Goal: Task Accomplishment & Management: Manage account settings

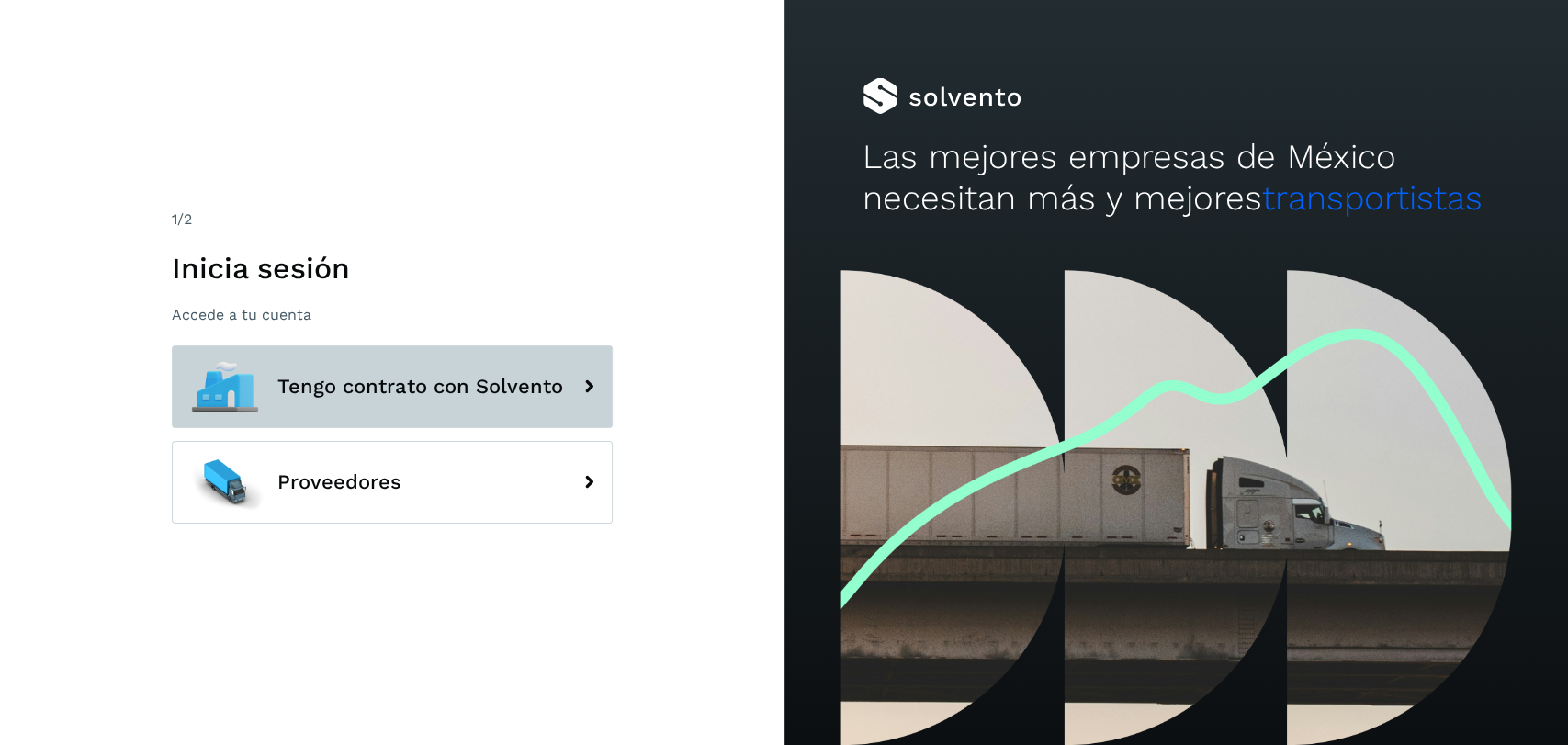
click at [373, 407] on button "Tengo contrato con Solvento" at bounding box center [392, 387] width 441 height 83
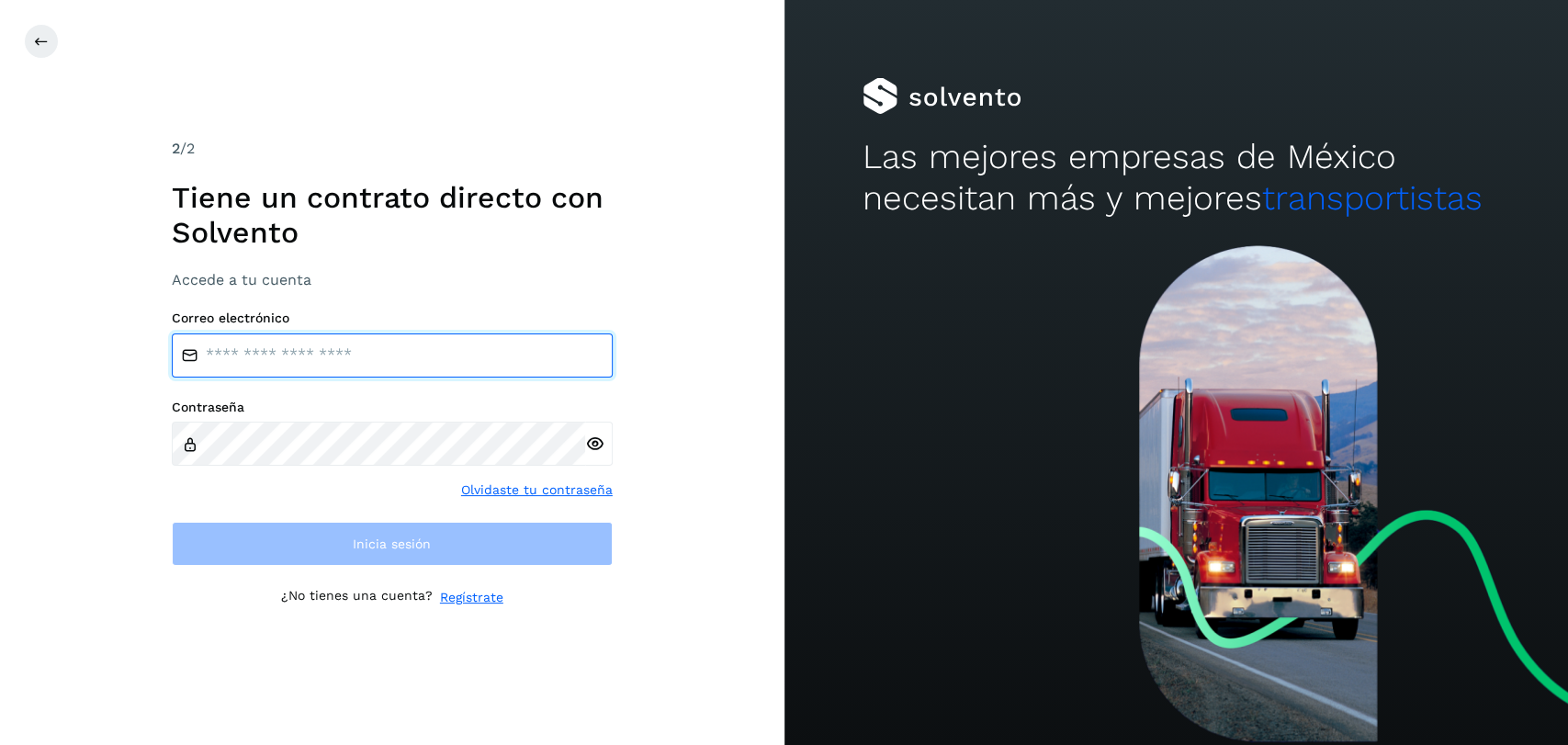
type input "**********"
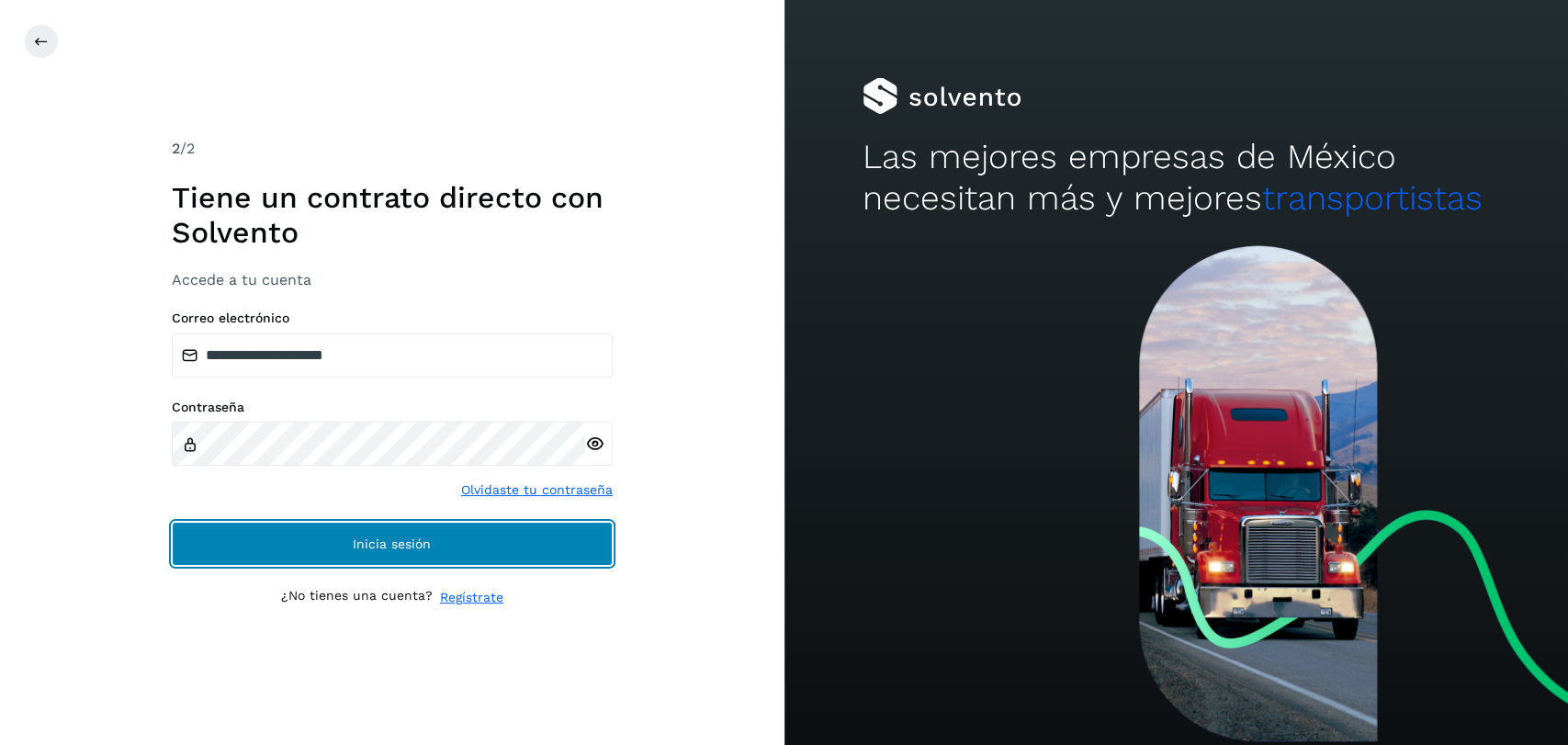
click at [325, 555] on button "Inicia sesión" at bounding box center [392, 544] width 441 height 44
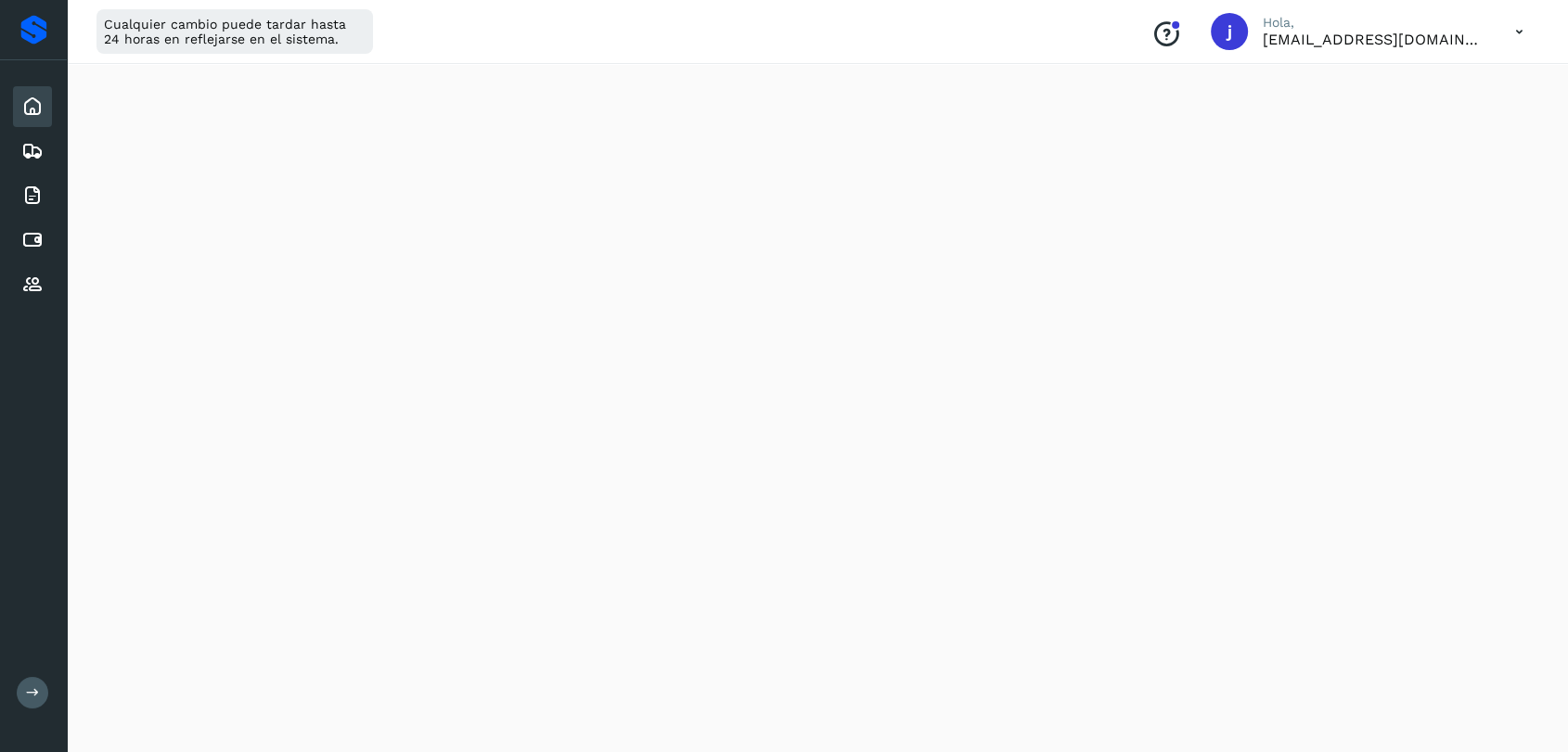
scroll to position [770, 0]
click at [27, 241] on icon at bounding box center [32, 240] width 22 height 22
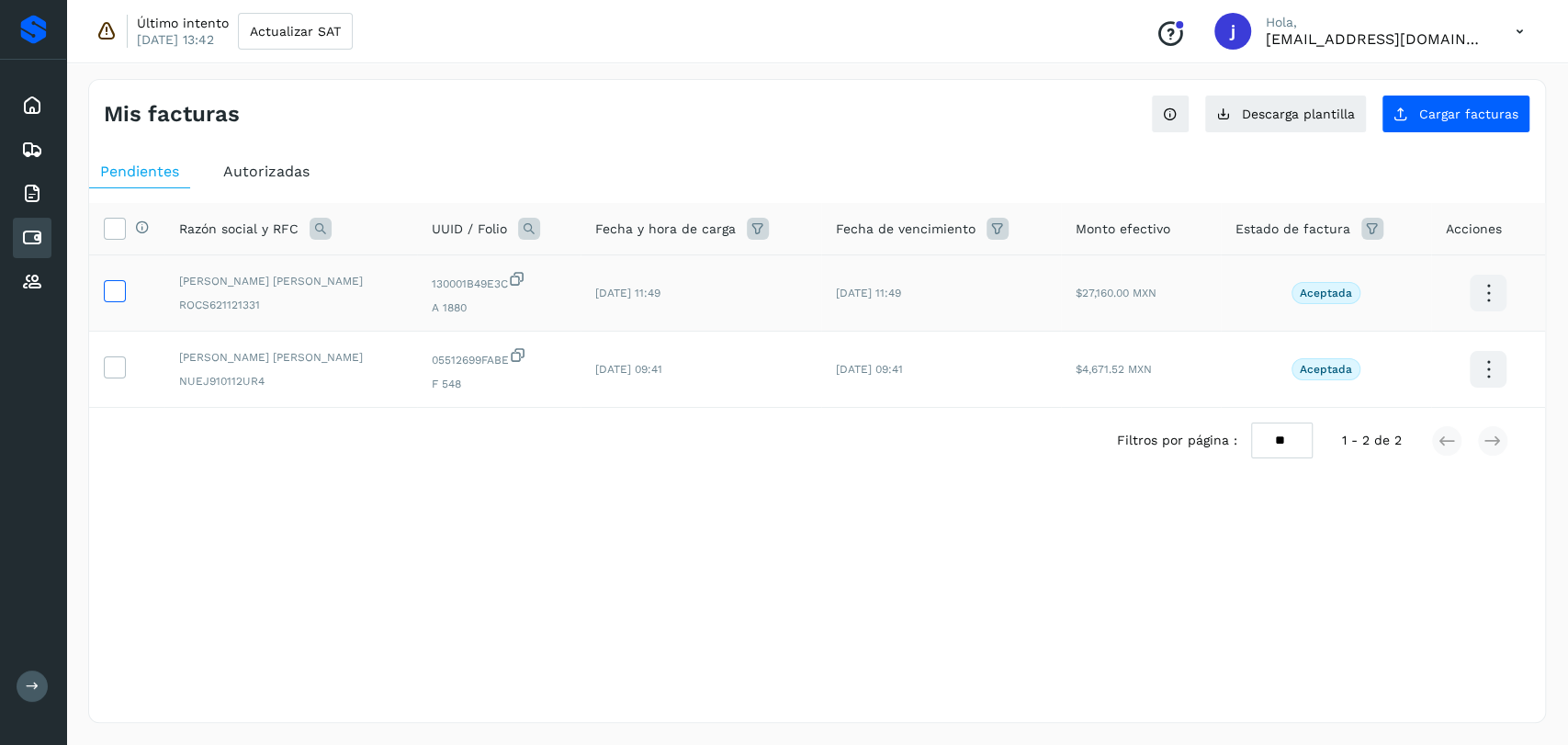
click at [119, 296] on icon at bounding box center [114, 290] width 20 height 20
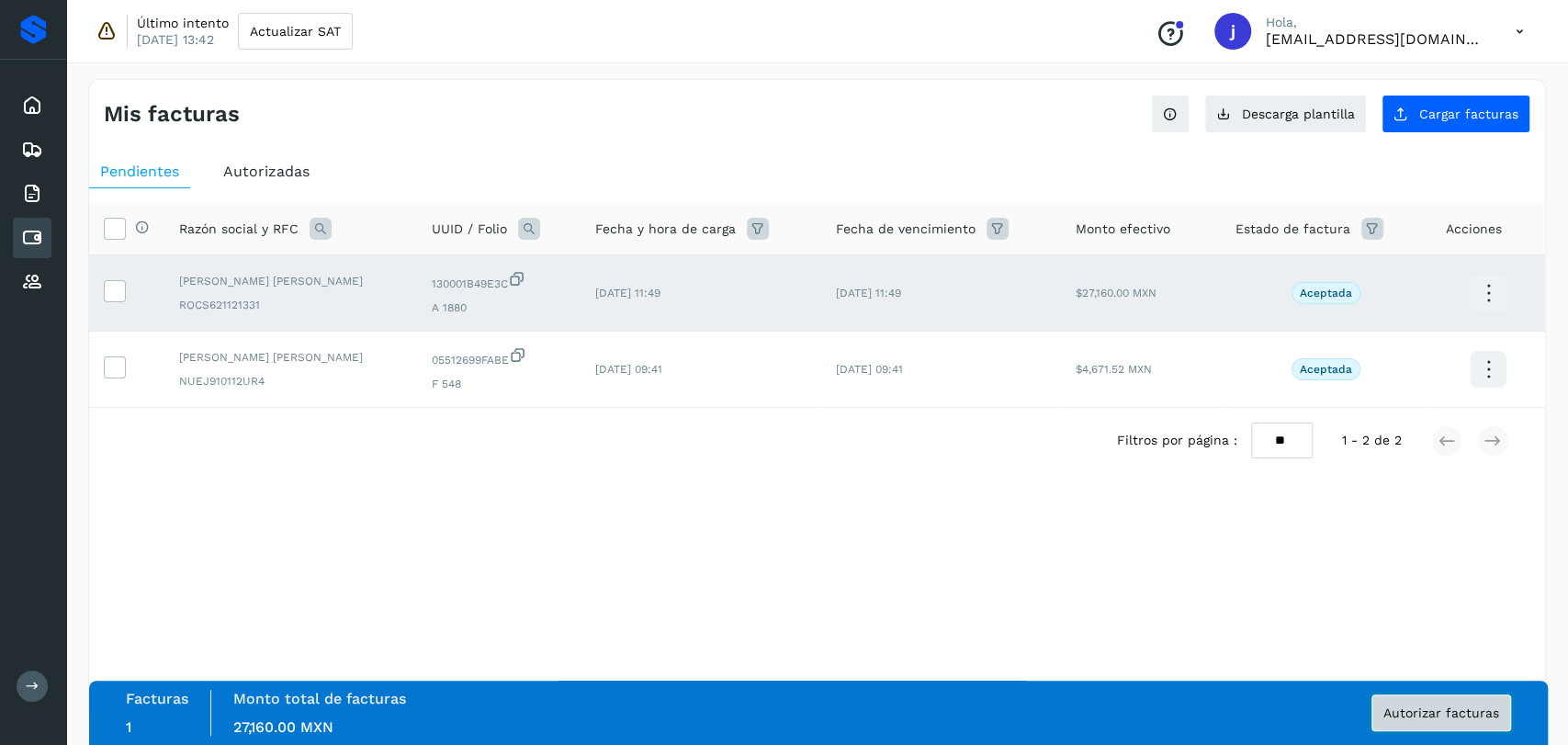
click at [1407, 715] on span "Autorizar facturas" at bounding box center [1441, 712] width 115 height 13
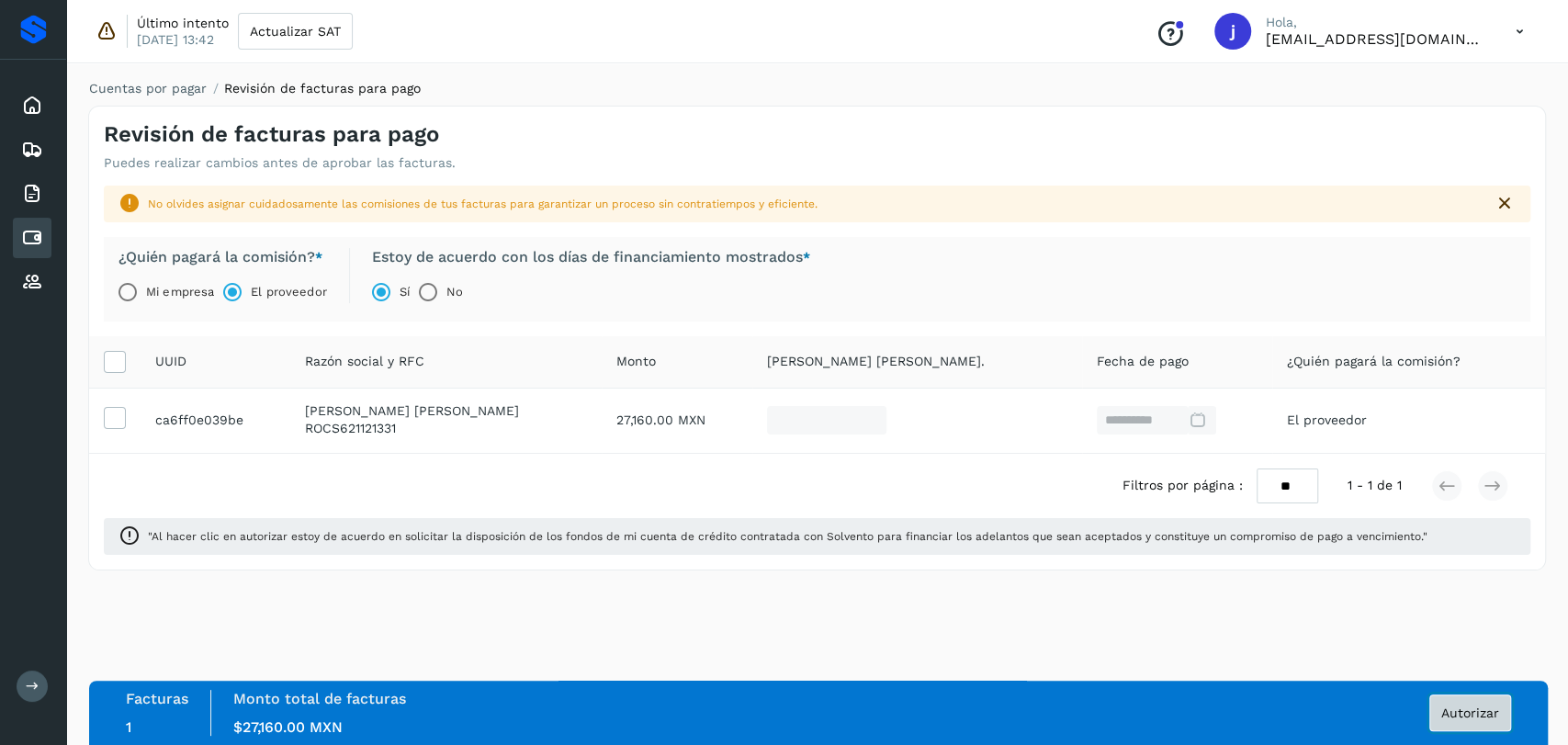
click at [1465, 702] on button "Autorizar" at bounding box center [1469, 712] width 82 height 37
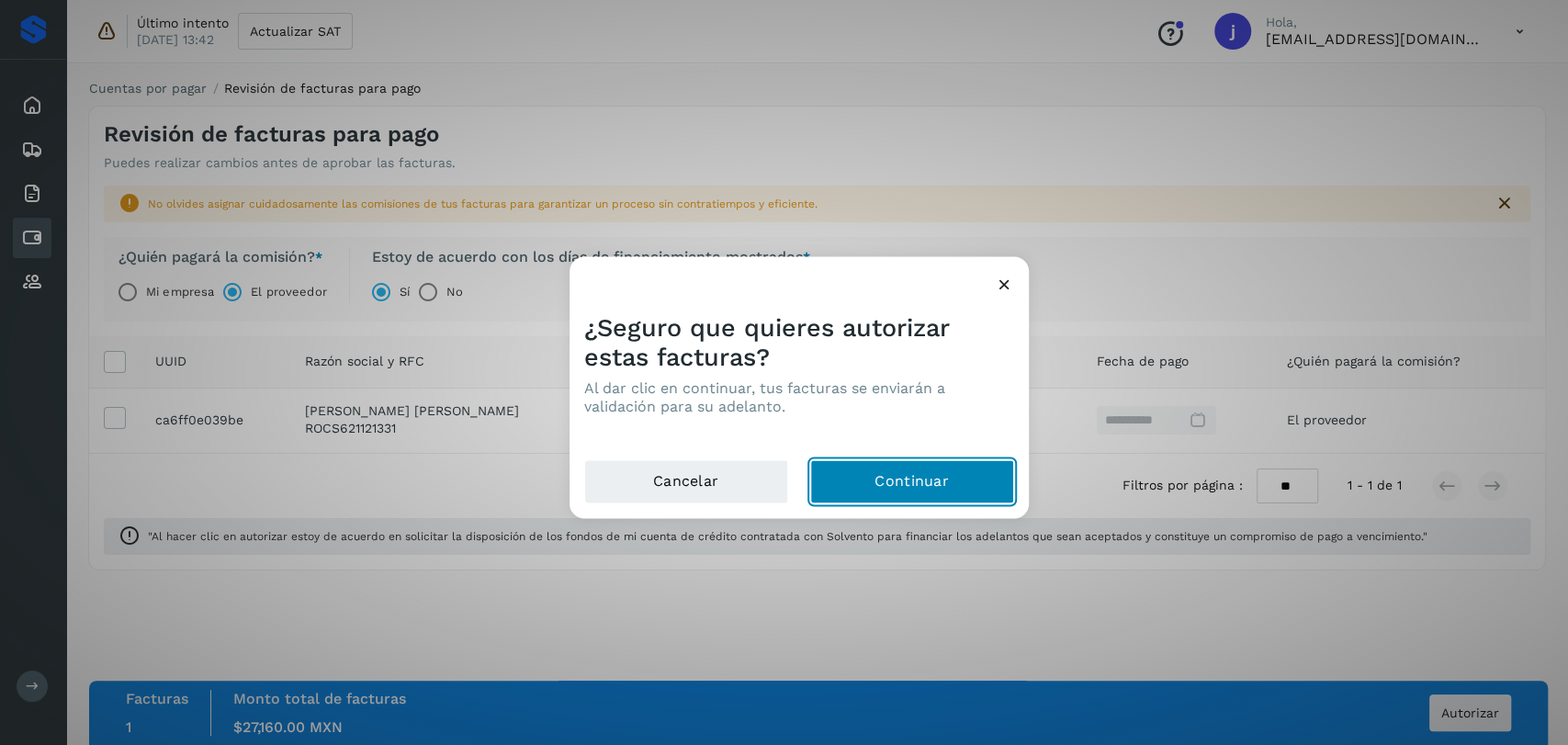
click at [865, 468] on button "Continuar" at bounding box center [912, 482] width 204 height 44
